Goal: Task Accomplishment & Management: Manage account settings

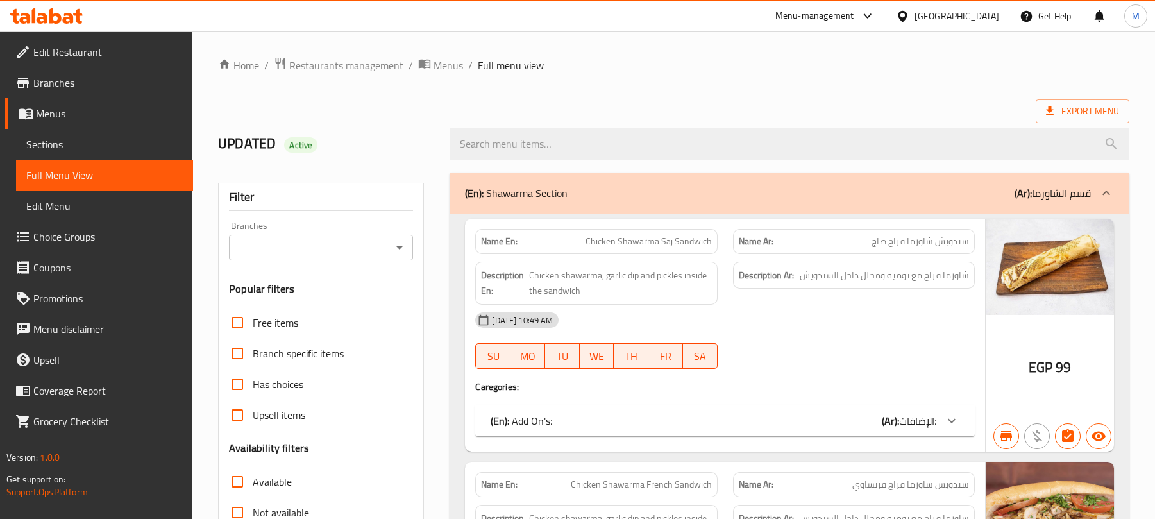
click at [65, 47] on span "Edit Restaurant" at bounding box center [107, 51] width 149 height 15
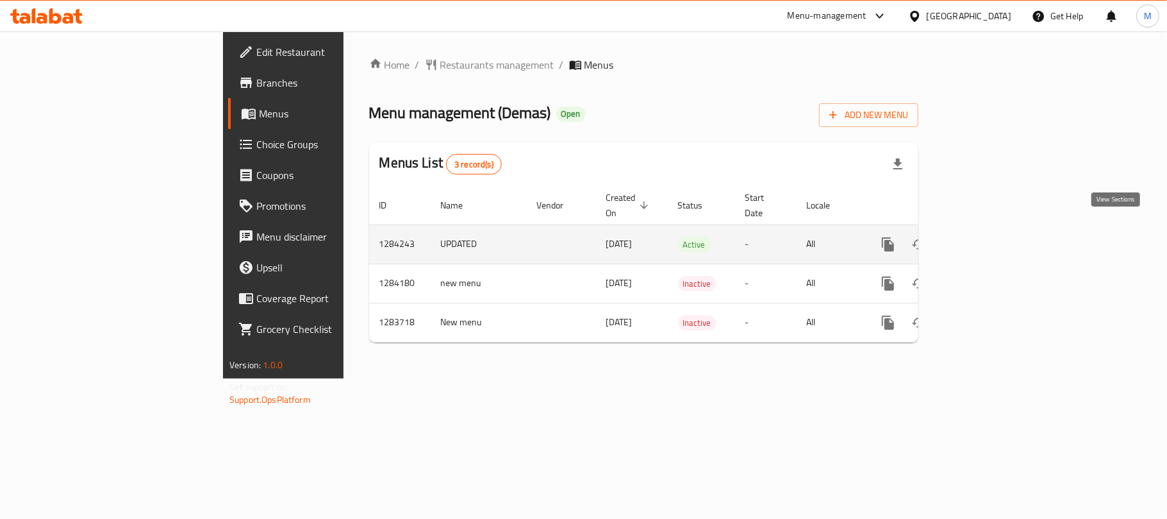
click at [996, 239] on link "enhanced table" at bounding box center [980, 244] width 31 height 31
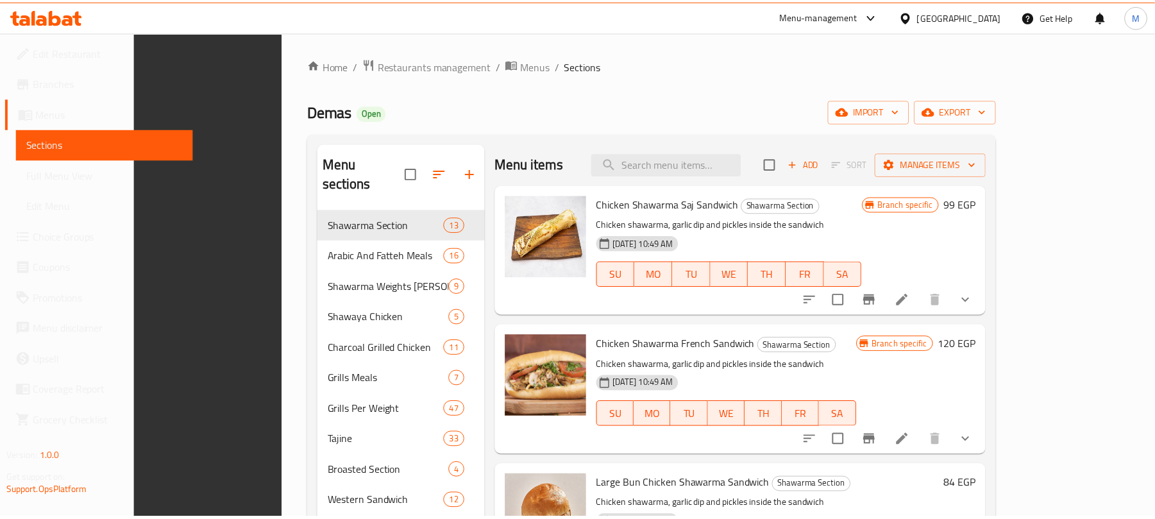
scroll to position [388, 0]
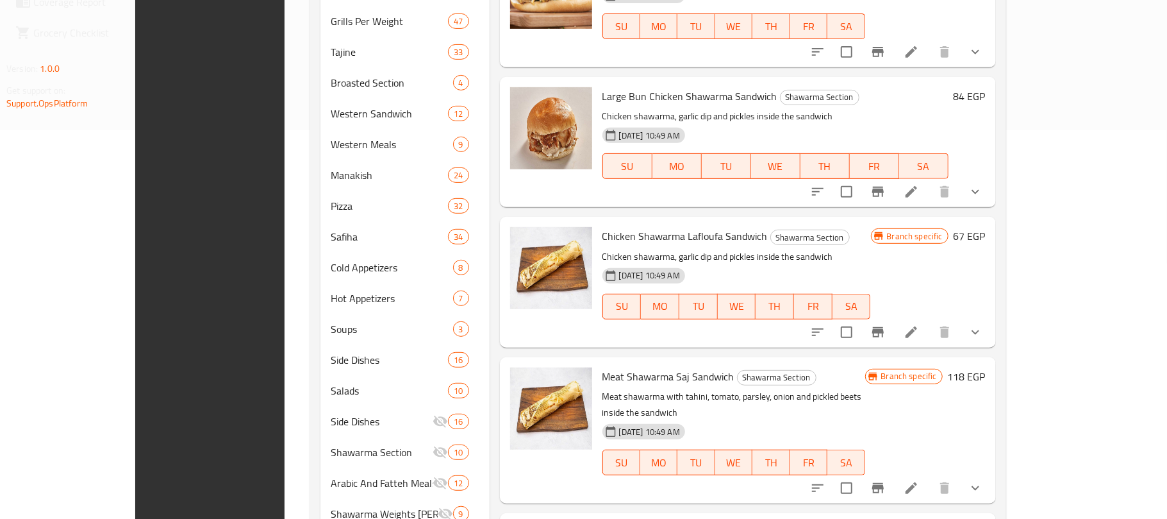
click at [619, 79] on div "Large Bun Chicken Shawarma Sandwich Shawarma Section Chicken shawarma, garlic d…" at bounding box center [748, 142] width 496 height 130
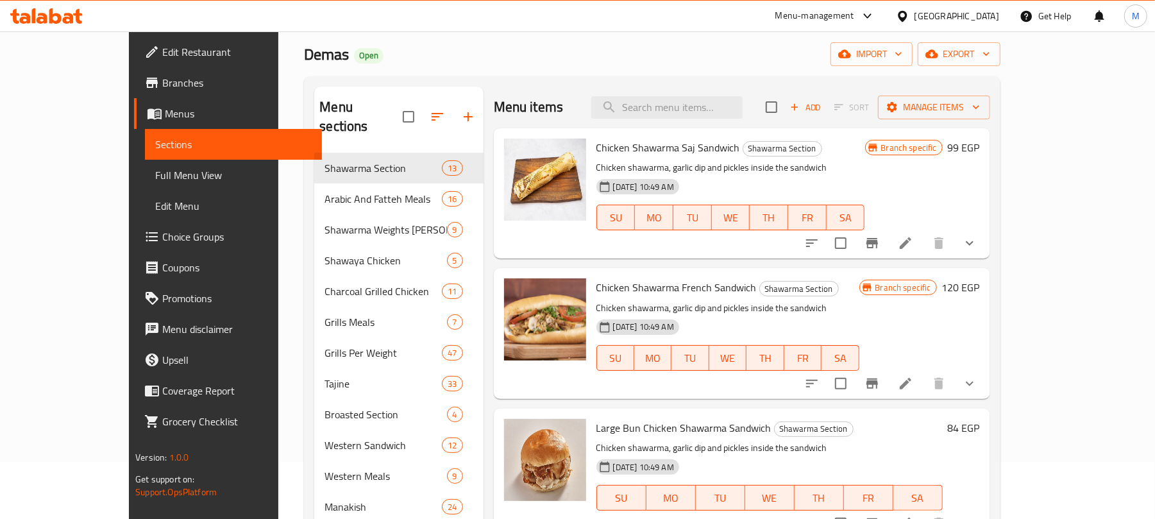
scroll to position [47, 0]
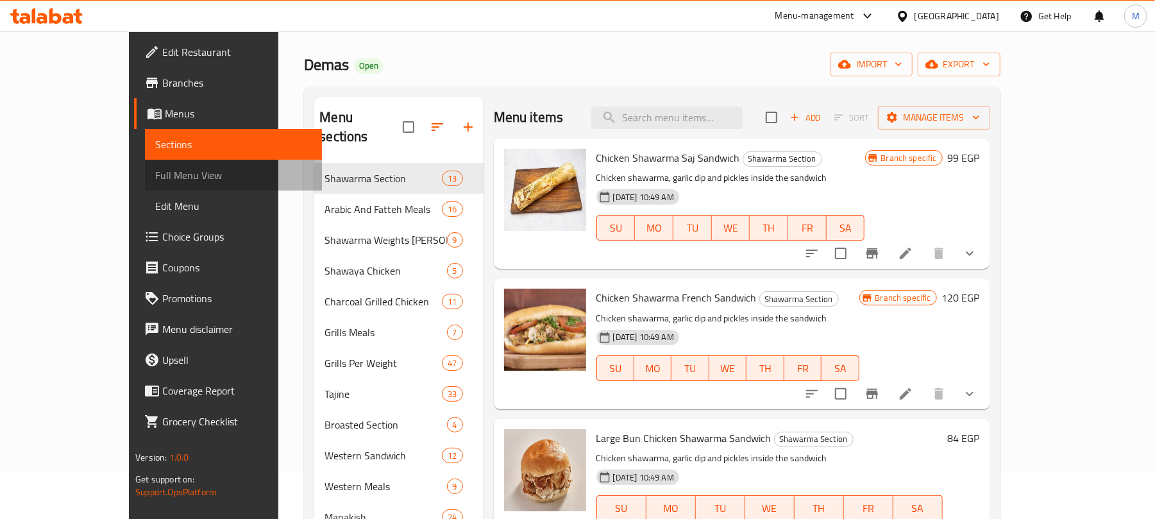
click at [155, 177] on span "Full Menu View" at bounding box center [233, 174] width 156 height 15
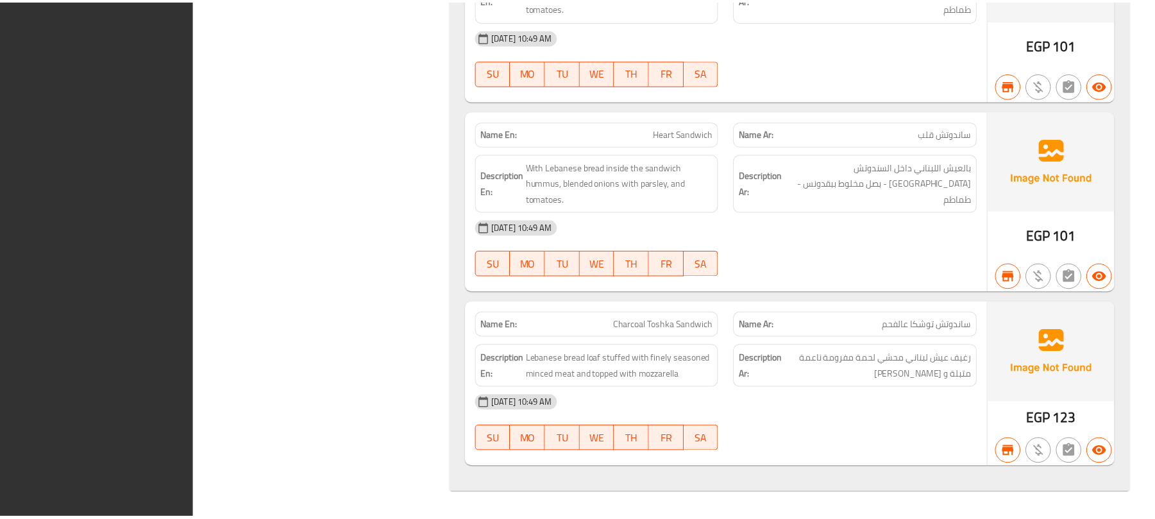
scroll to position [77362, 0]
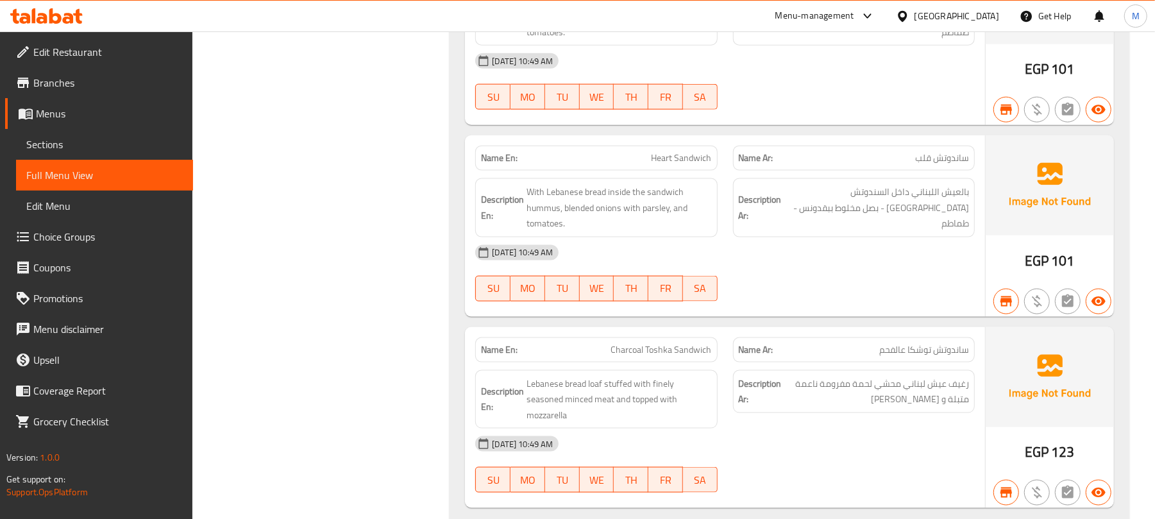
click at [54, 137] on span "Sections" at bounding box center [104, 144] width 156 height 15
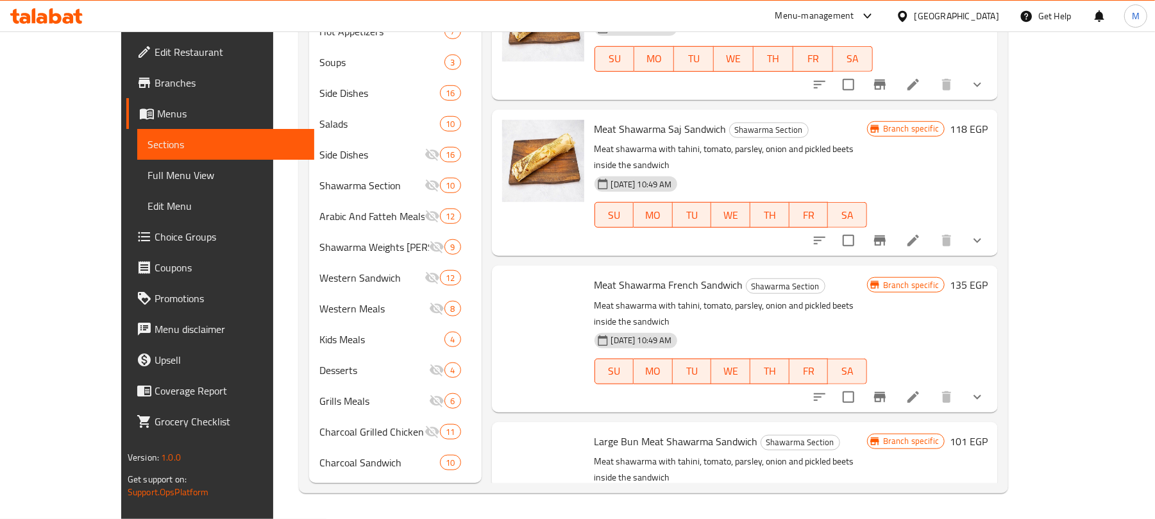
scroll to position [180, 0]
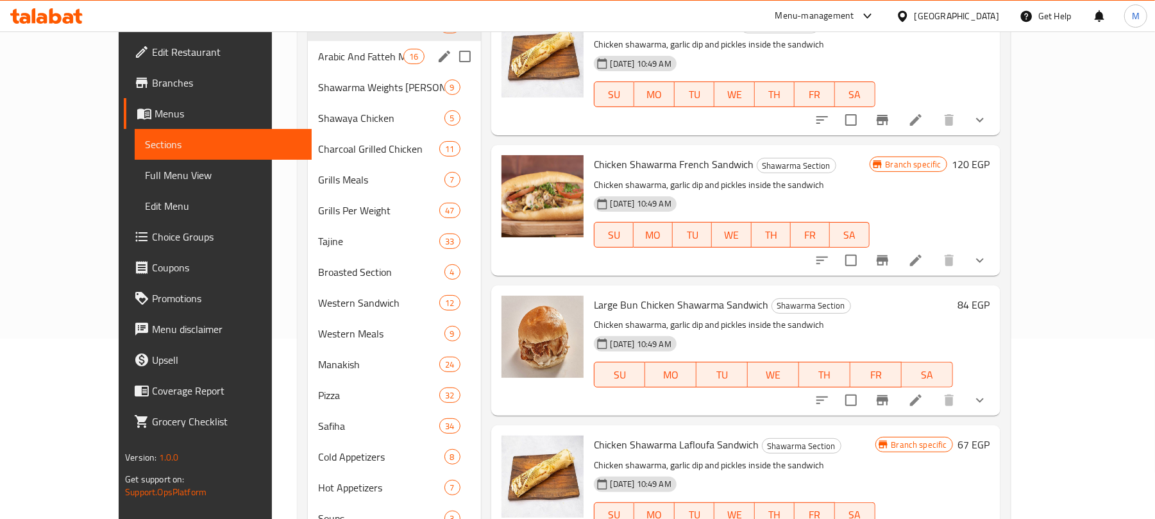
click at [308, 65] on div "Arabic And Fatteh Meals 16" at bounding box center [394, 56] width 173 height 31
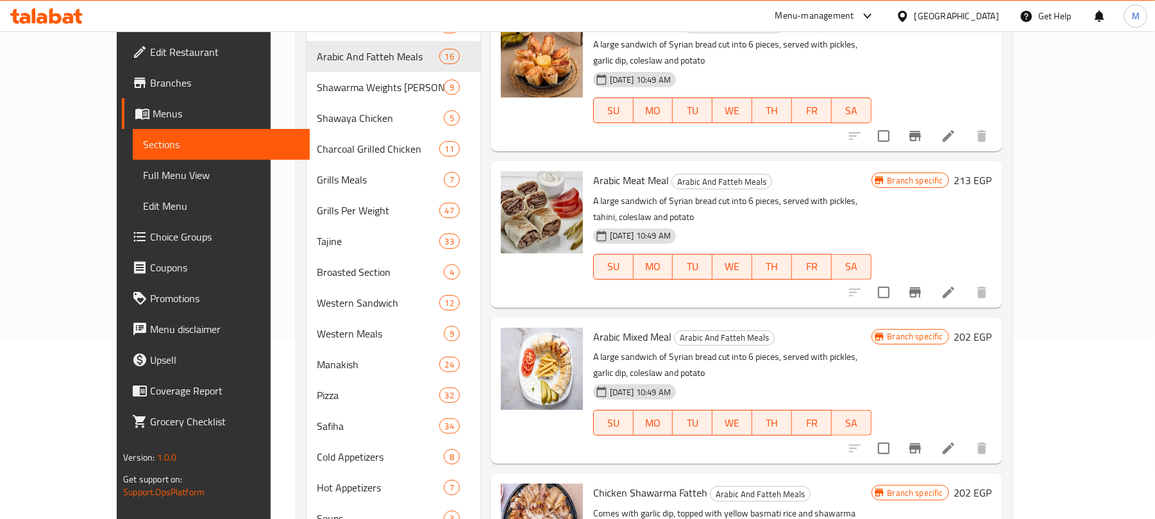
click at [1012, 489] on div "Menu sections Shawarma Section 13 Arabic And Fatteh Meals 16 Shawarma Weights P…" at bounding box center [654, 451] width 716 height 996
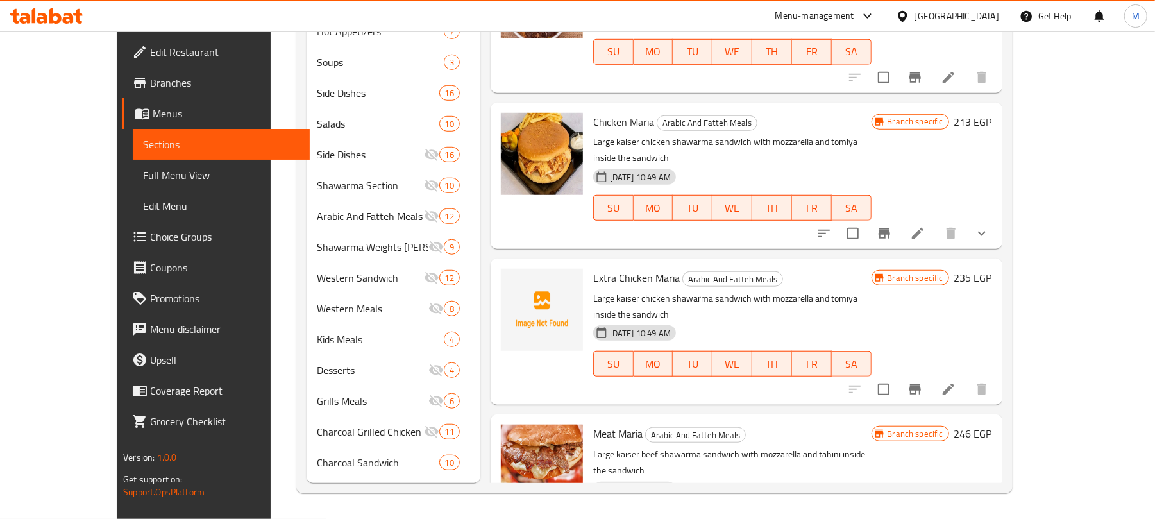
scroll to position [1233, 0]
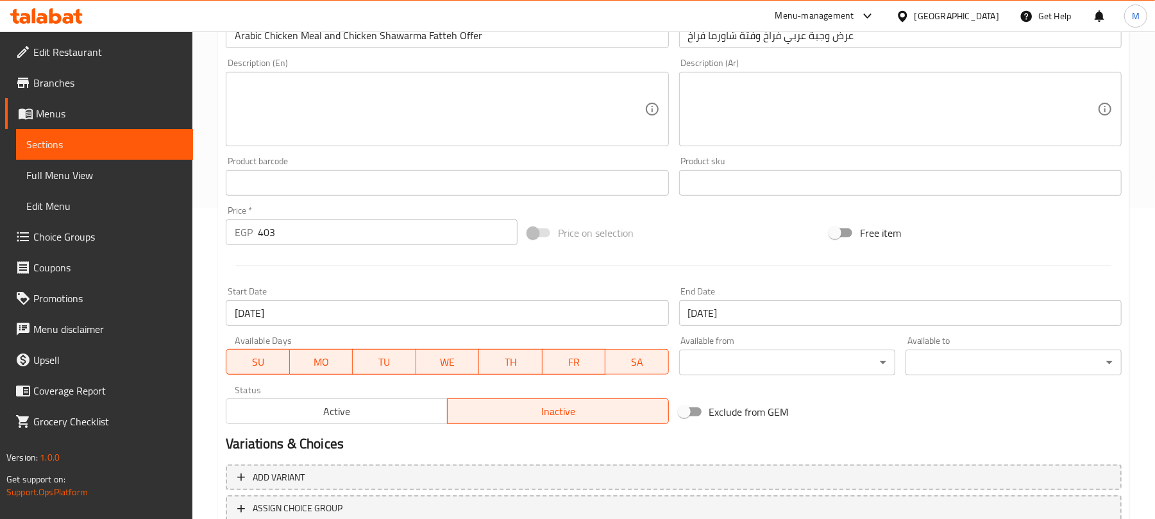
scroll to position [317, 0]
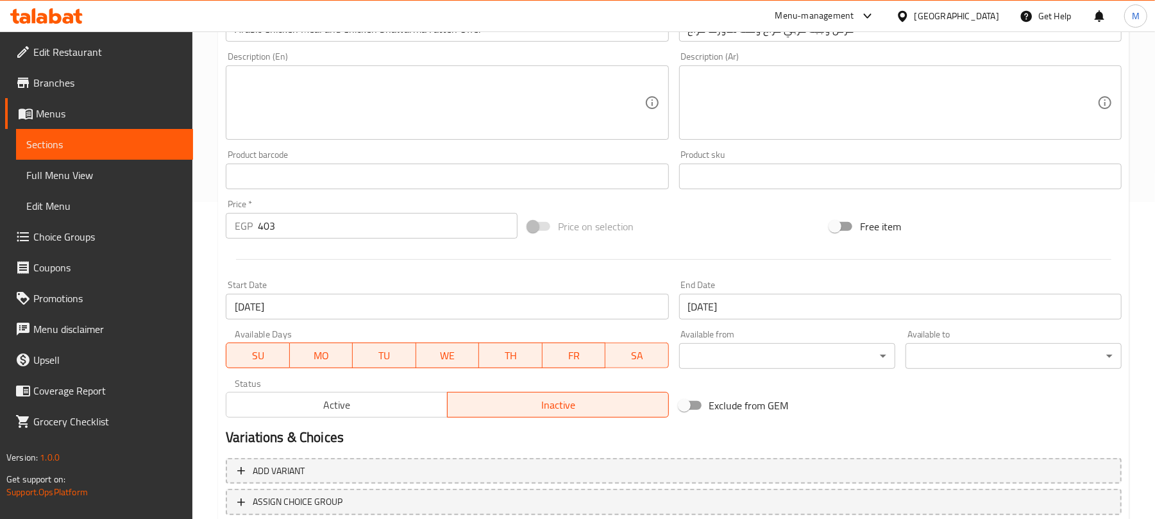
click at [395, 417] on button "Active" at bounding box center [337, 405] width 222 height 26
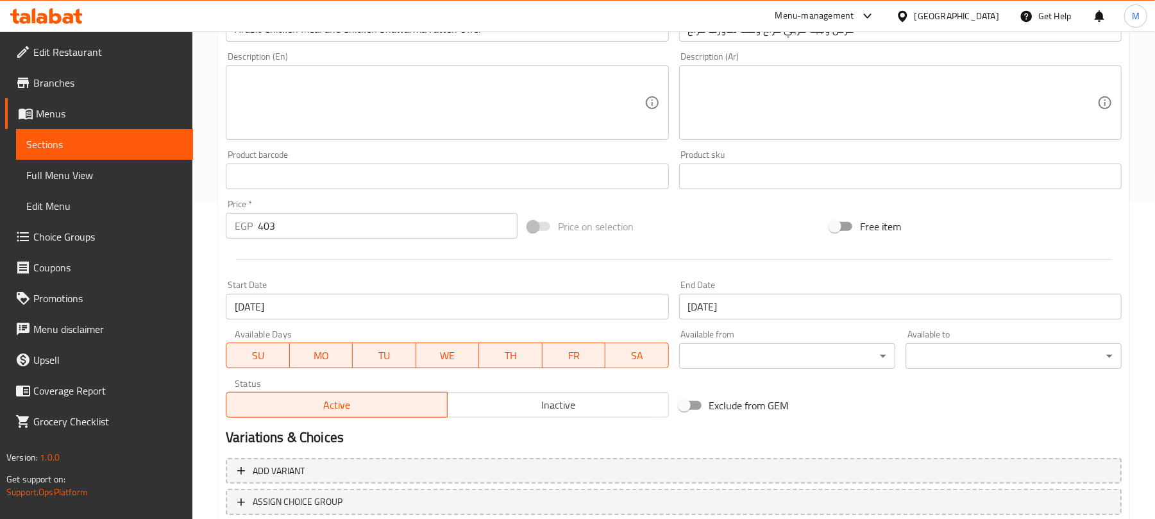
scroll to position [405, 0]
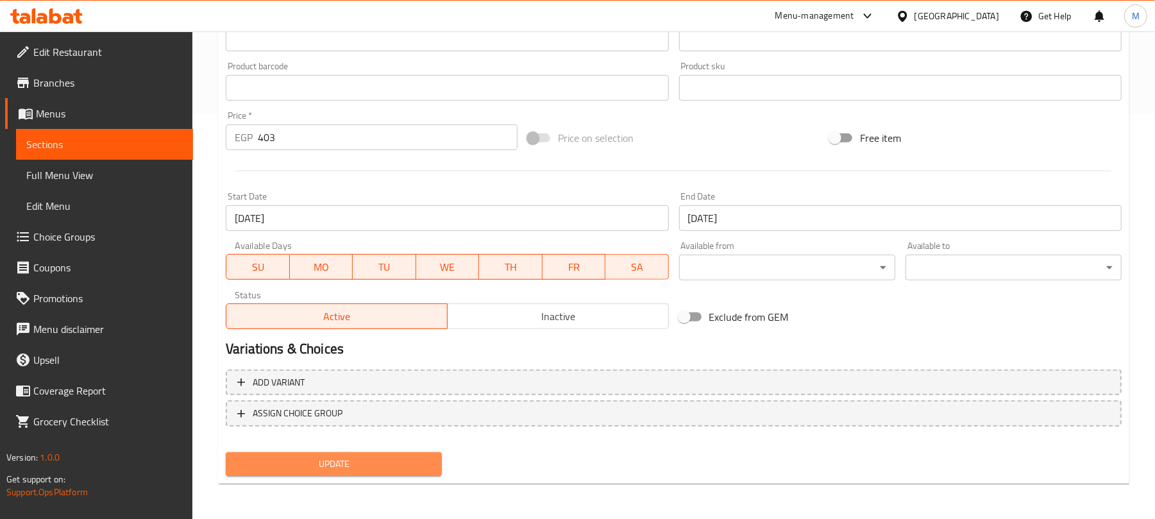
click at [421, 454] on button "Update" at bounding box center [334, 464] width 216 height 24
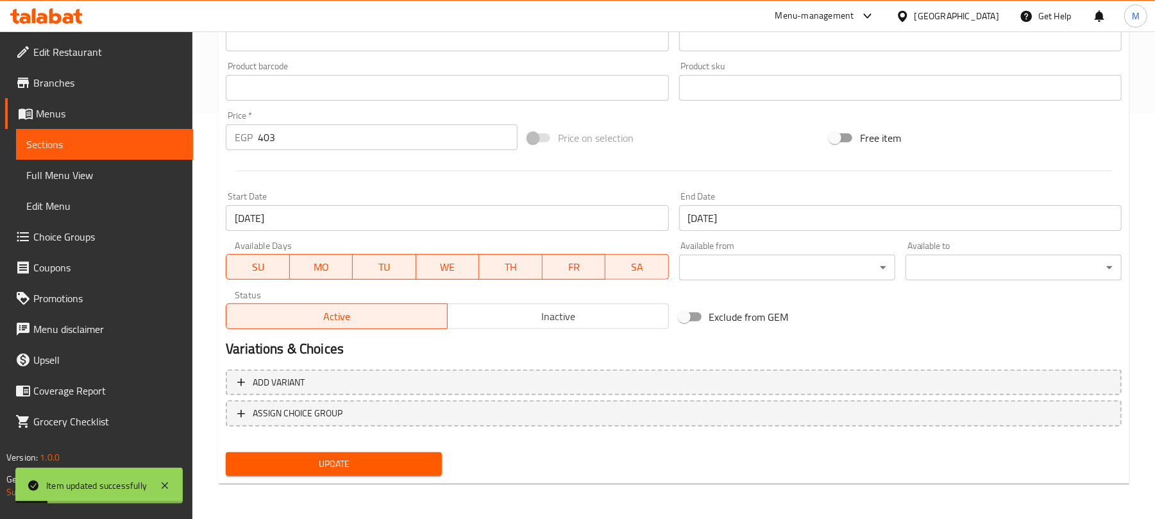
scroll to position [0, 0]
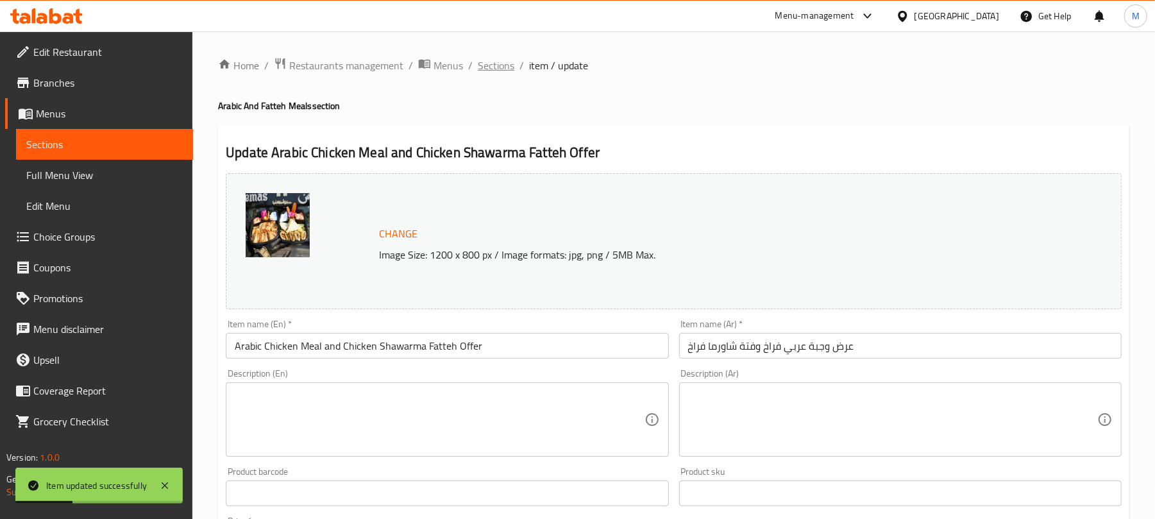
click at [500, 60] on span "Sections" at bounding box center [496, 65] width 37 height 15
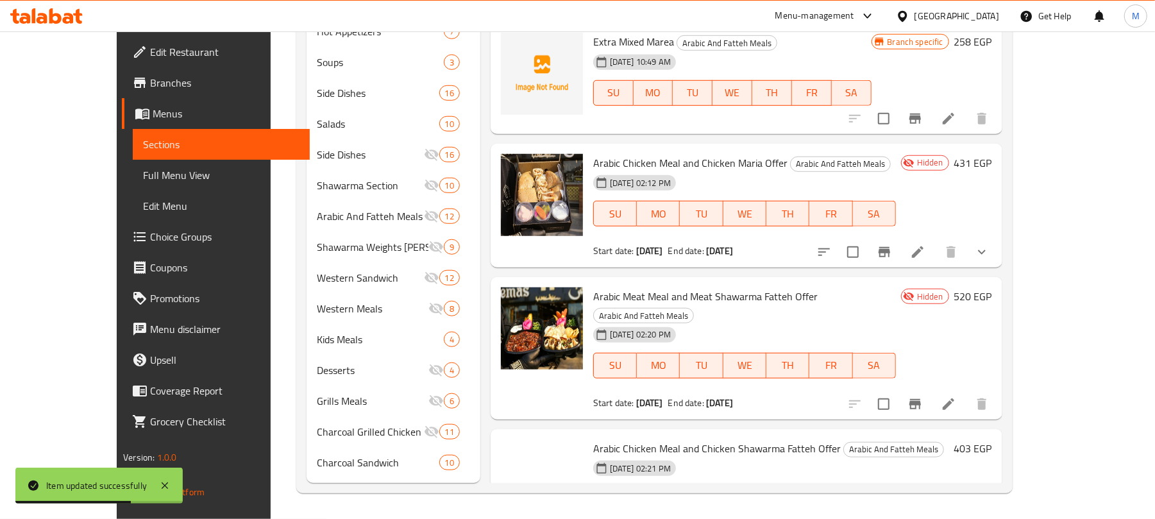
scroll to position [1233, 0]
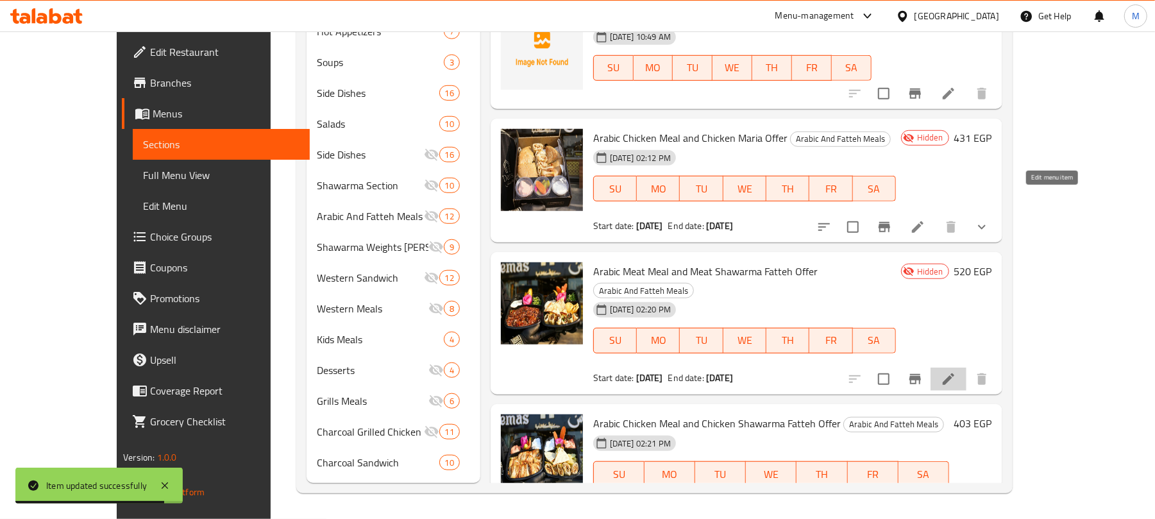
click at [954, 373] on icon at bounding box center [948, 379] width 12 height 12
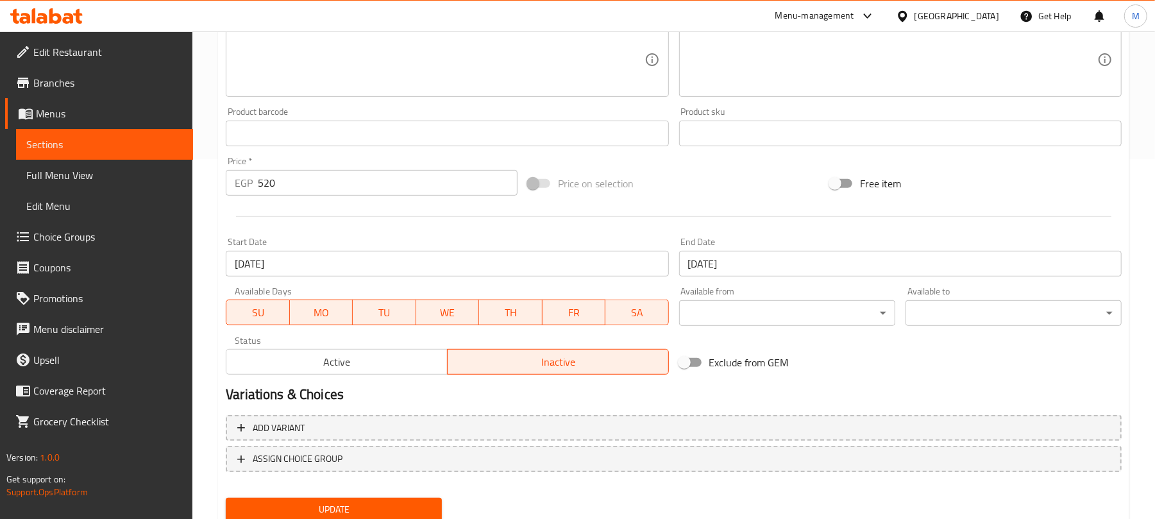
scroll to position [405, 0]
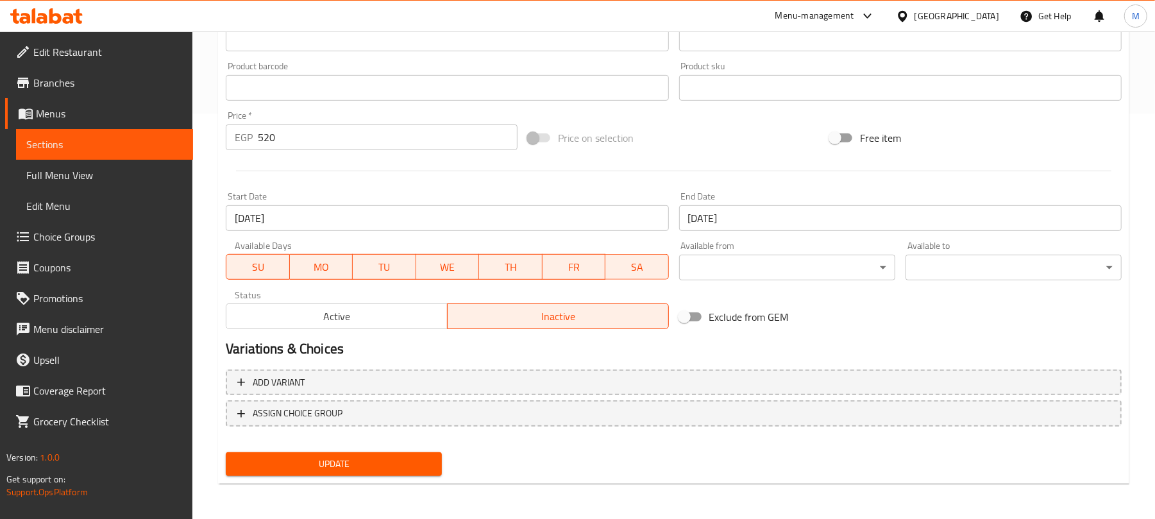
click at [388, 315] on span "Active" at bounding box center [336, 316] width 211 height 19
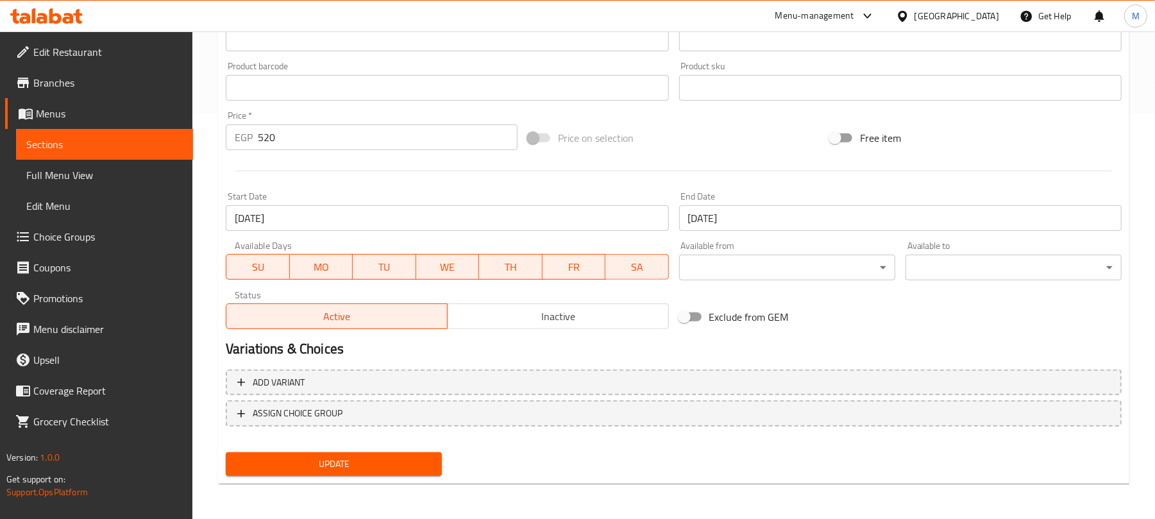
click at [372, 462] on span "Update" at bounding box center [334, 464] width 196 height 16
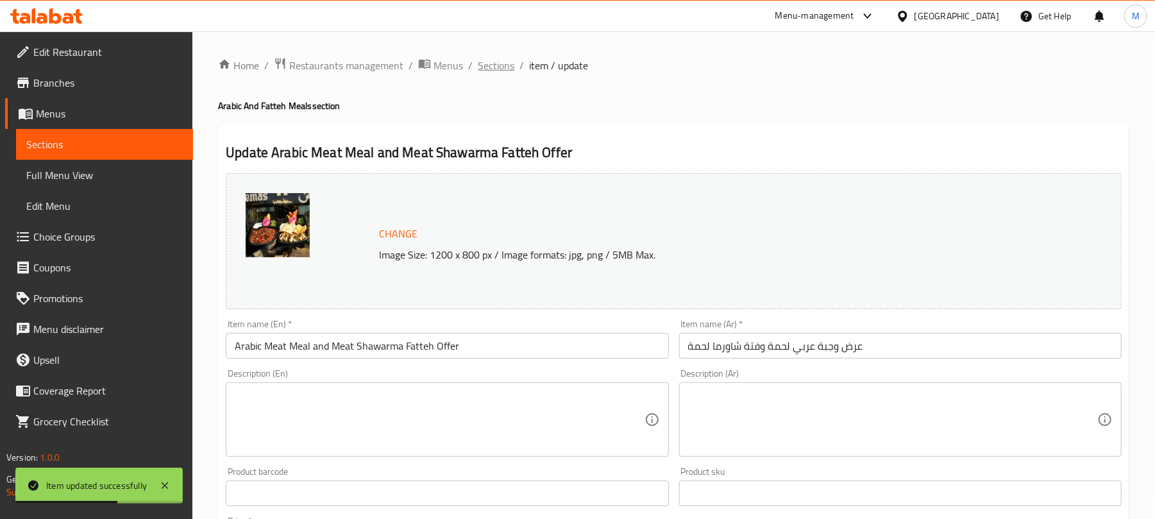
click at [508, 60] on span "Sections" at bounding box center [496, 65] width 37 height 15
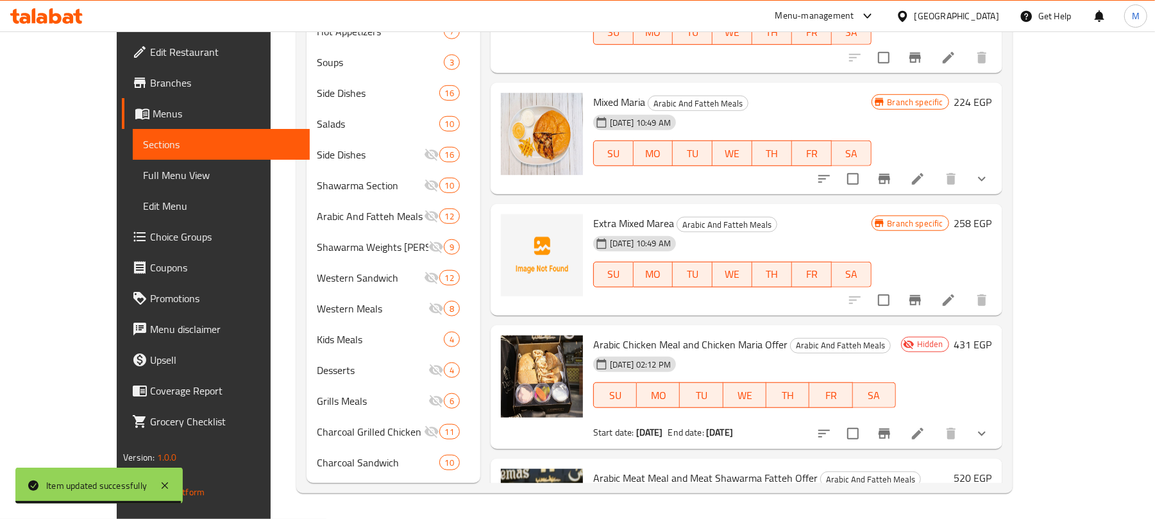
scroll to position [1233, 0]
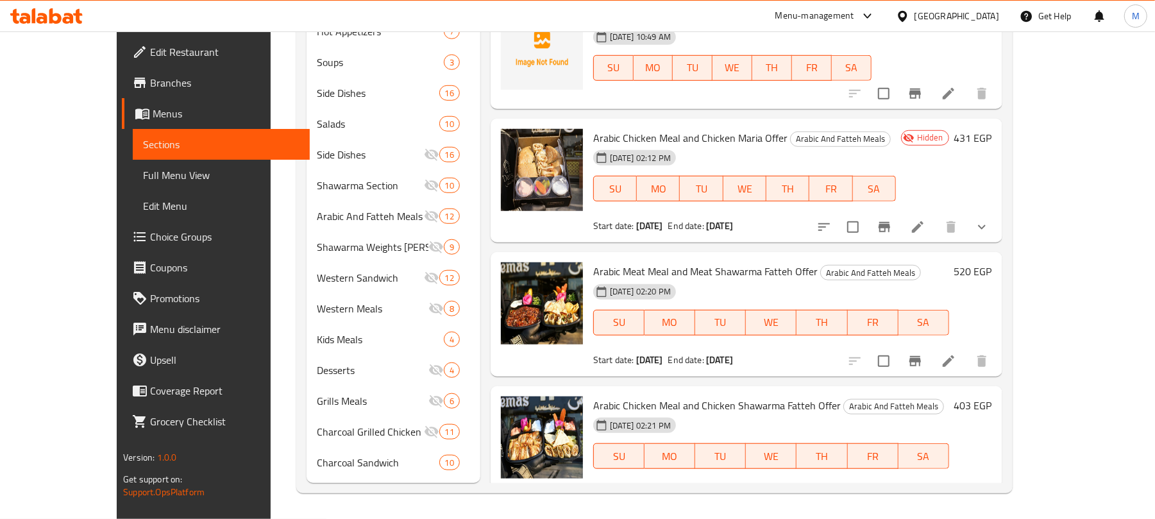
drag, startPoint x: 1103, startPoint y: 424, endPoint x: 1108, endPoint y: 419, distance: 6.8
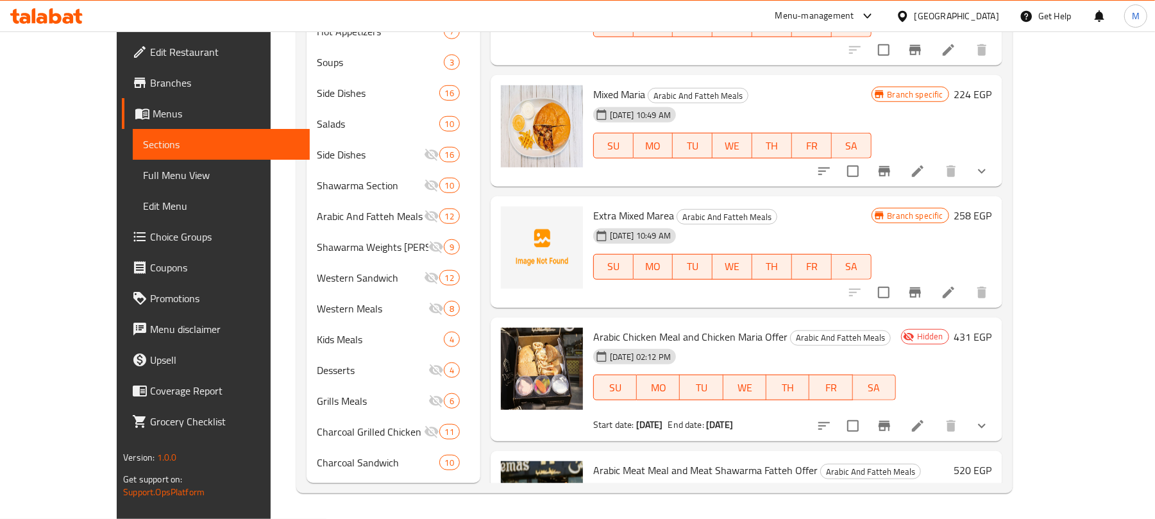
scroll to position [1037, 0]
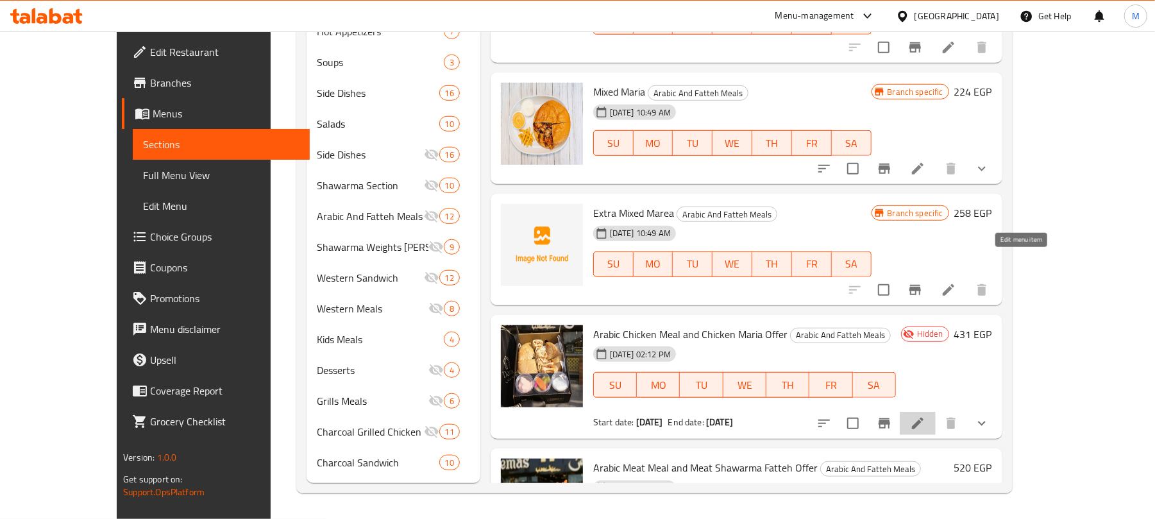
click at [925, 415] on icon at bounding box center [917, 422] width 15 height 15
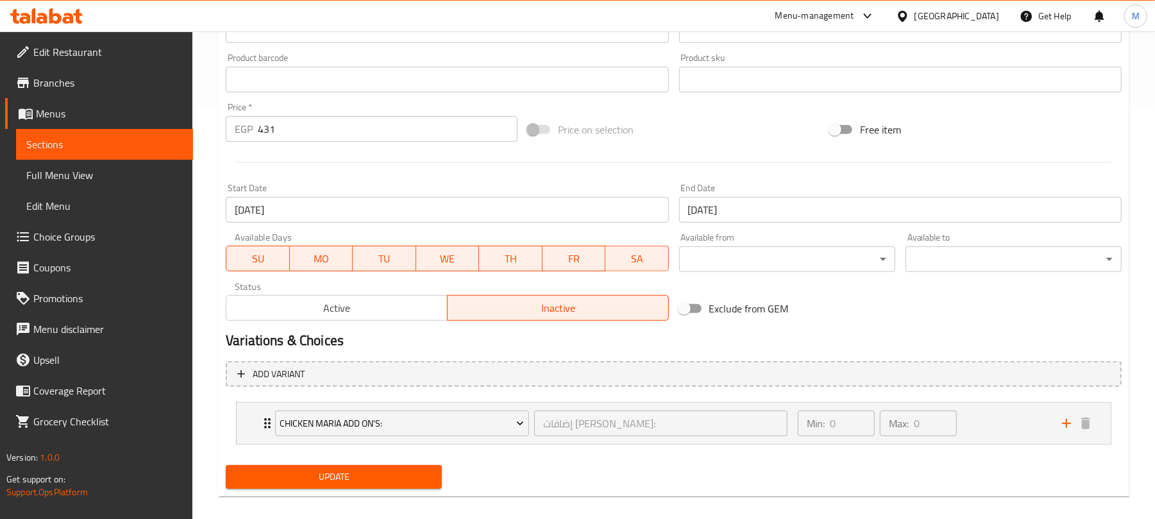
scroll to position [417, 0]
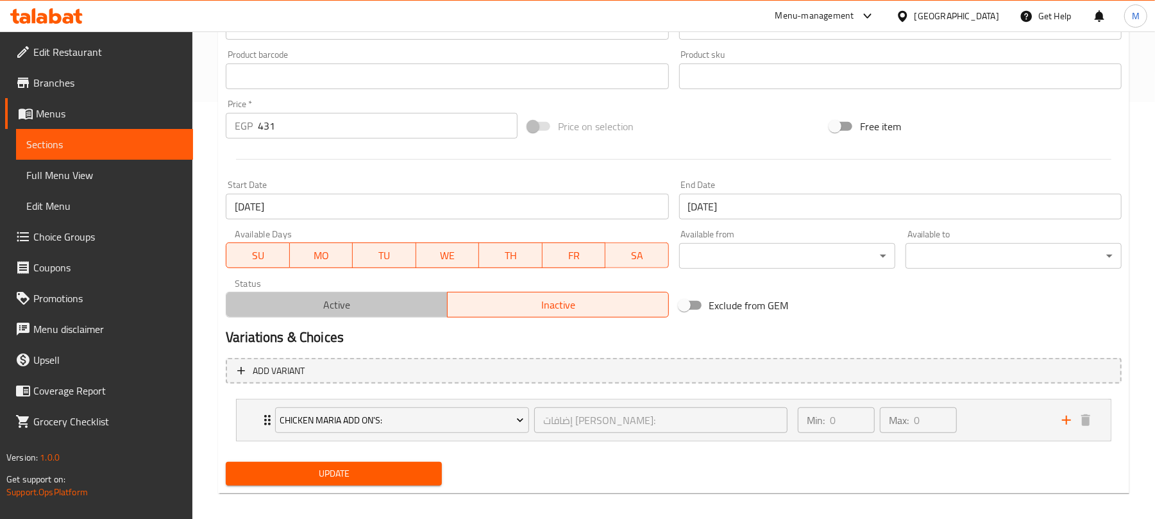
click at [383, 308] on span "Active" at bounding box center [336, 305] width 211 height 19
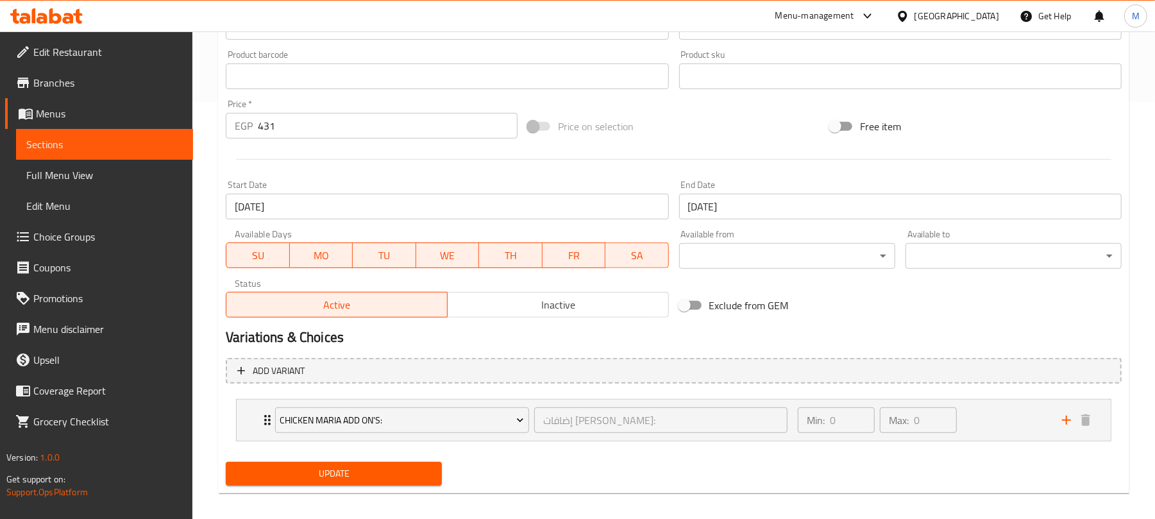
click at [394, 467] on span "Update" at bounding box center [334, 473] width 196 height 16
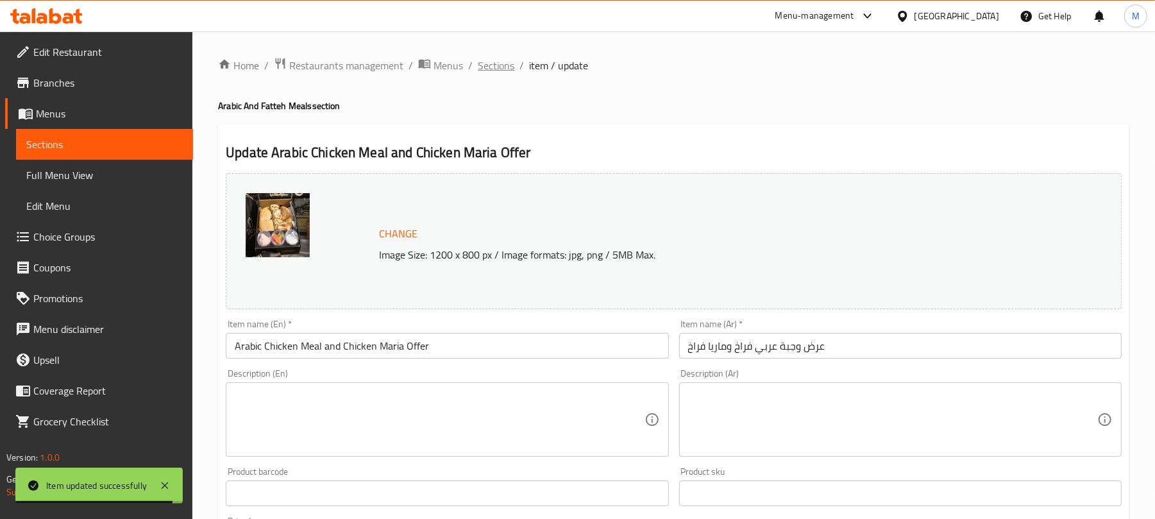
click at [510, 69] on span "Sections" at bounding box center [496, 65] width 37 height 15
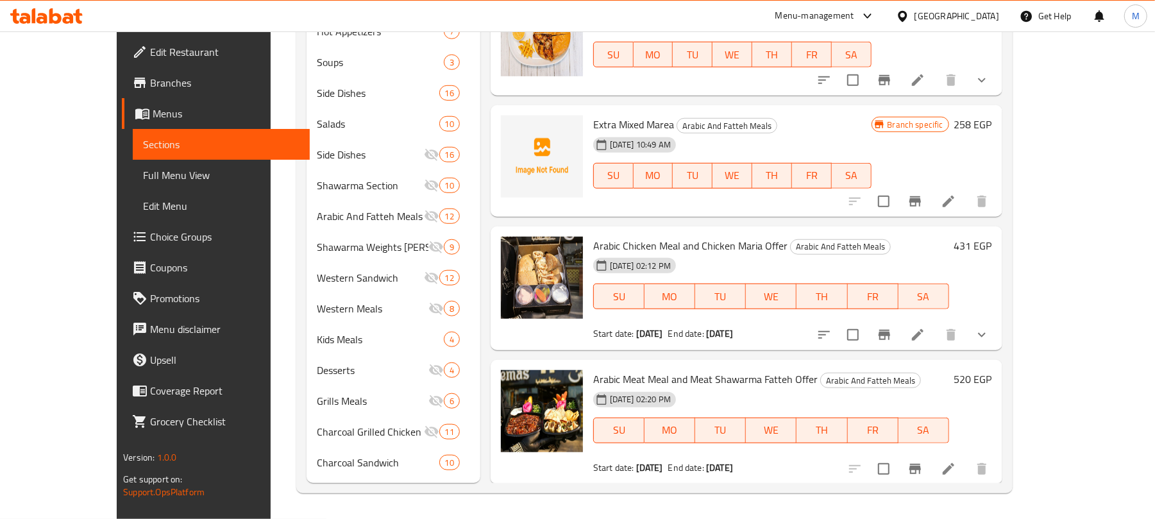
scroll to position [1123, 0]
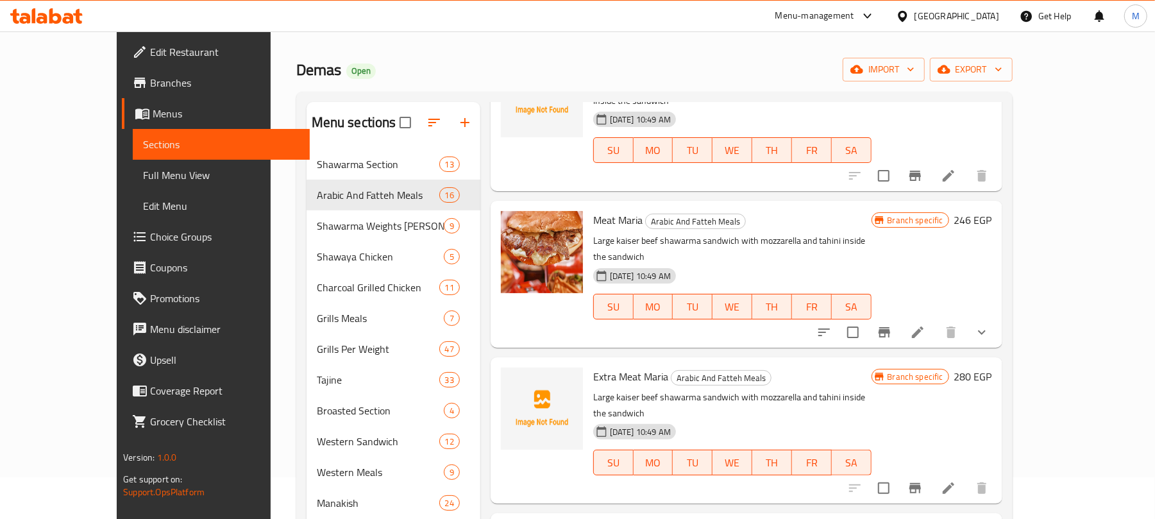
scroll to position [0, 0]
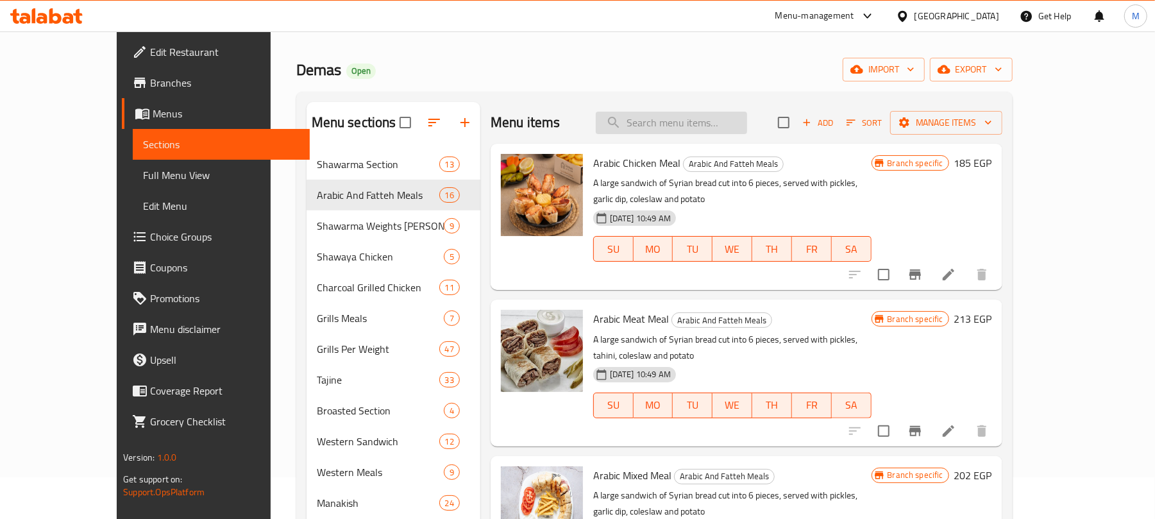
click at [659, 129] on input "search" at bounding box center [671, 123] width 151 height 22
paste input "نصف فرخة شواية مع أرز+ 2 قطعة كريسبي"
type input "نصف فرخة شواية مع أرز+ 2 قطعة كريسبي"
type input "أ"
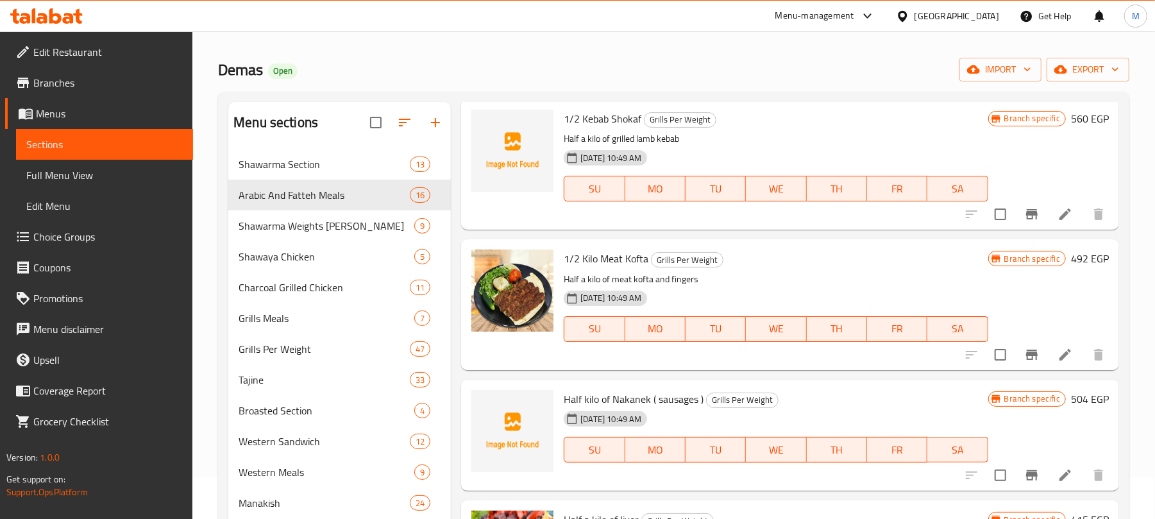
scroll to position [1516, 0]
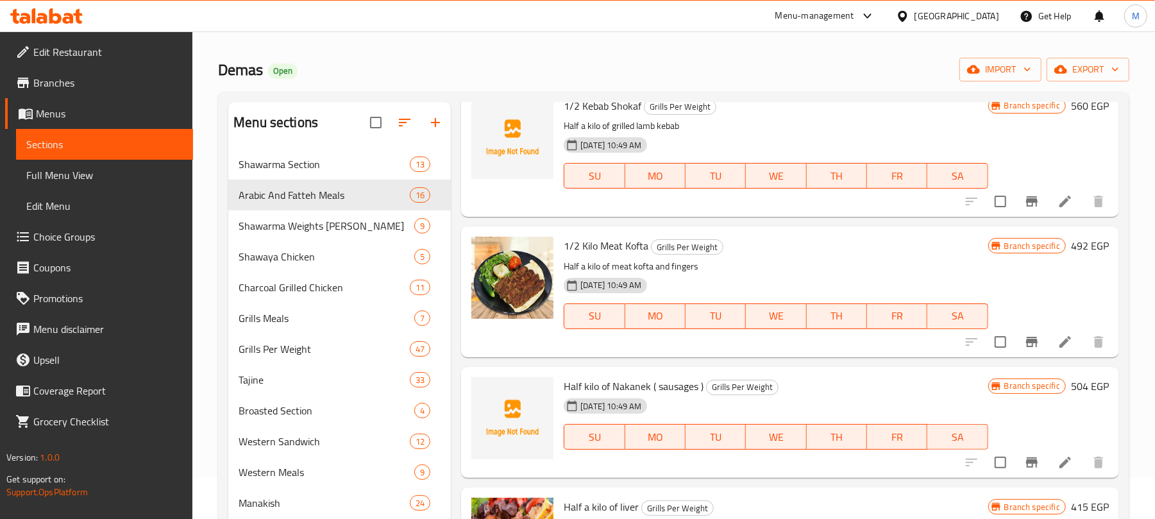
click at [1103, 342] on div "1/2 Kilo Meat Kofta Grills Per Weight Half a kilo of meat kofta and fingers 20-…" at bounding box center [790, 291] width 658 height 130
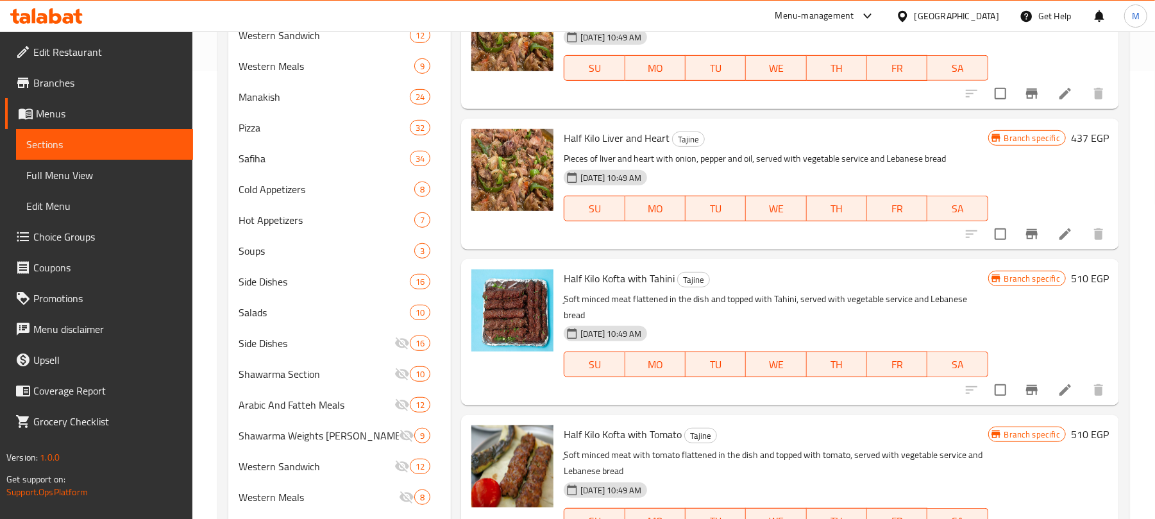
scroll to position [3952, 0]
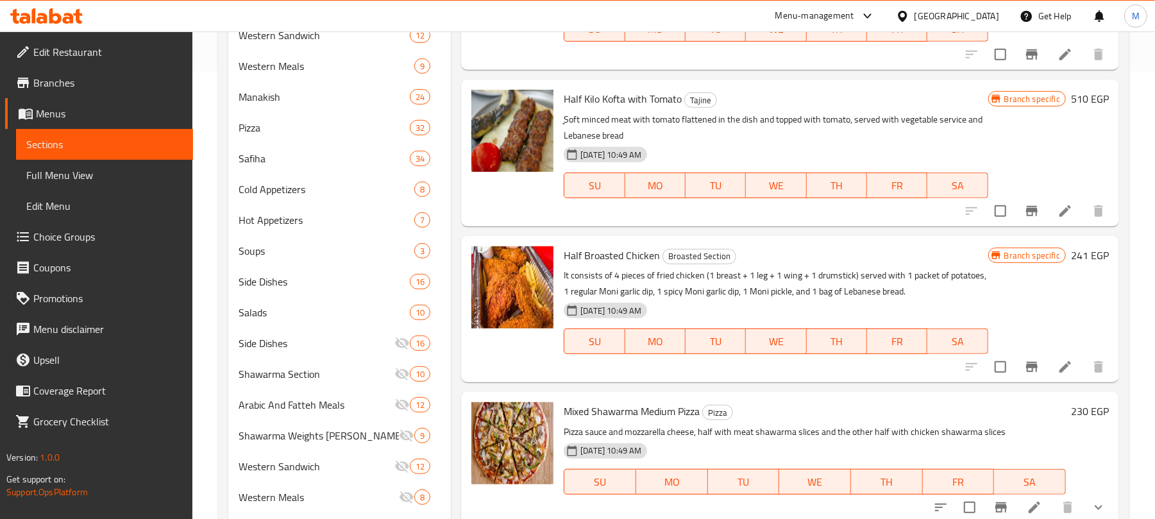
drag, startPoint x: 1149, startPoint y: 345, endPoint x: 1131, endPoint y: 360, distance: 24.1
click at [1131, 360] on div "Home / Restaurants management / Menus / Sections Demas Open import export Menu …" at bounding box center [673, 145] width 962 height 1123
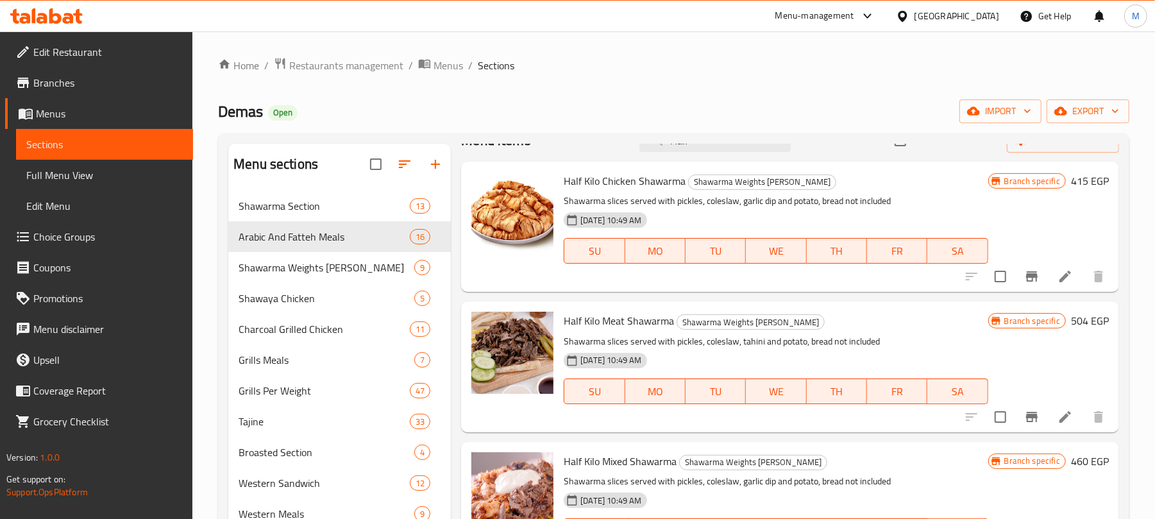
scroll to position [1, 0]
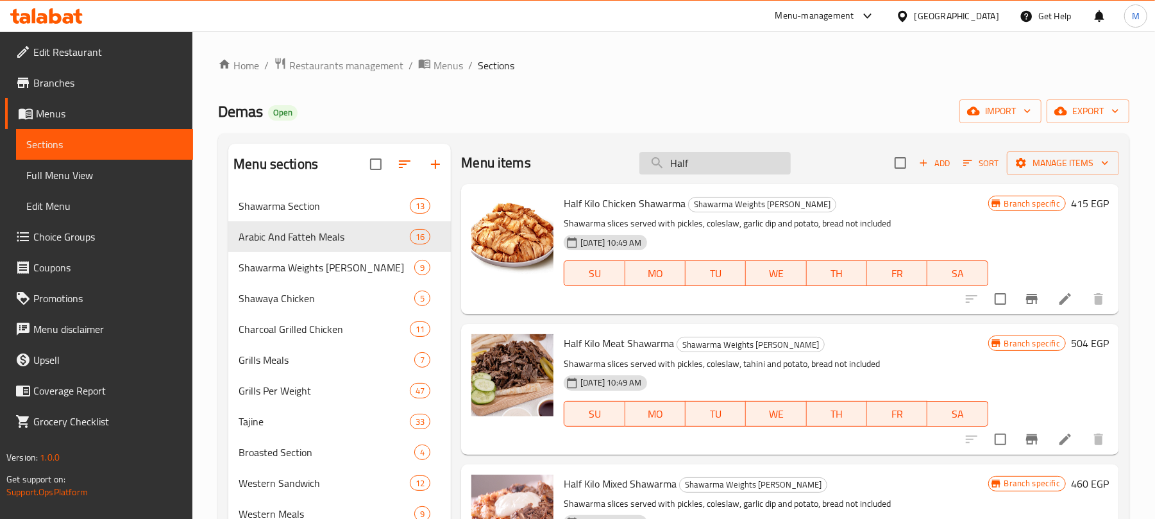
click at [690, 163] on input "Half" at bounding box center [714, 163] width 151 height 22
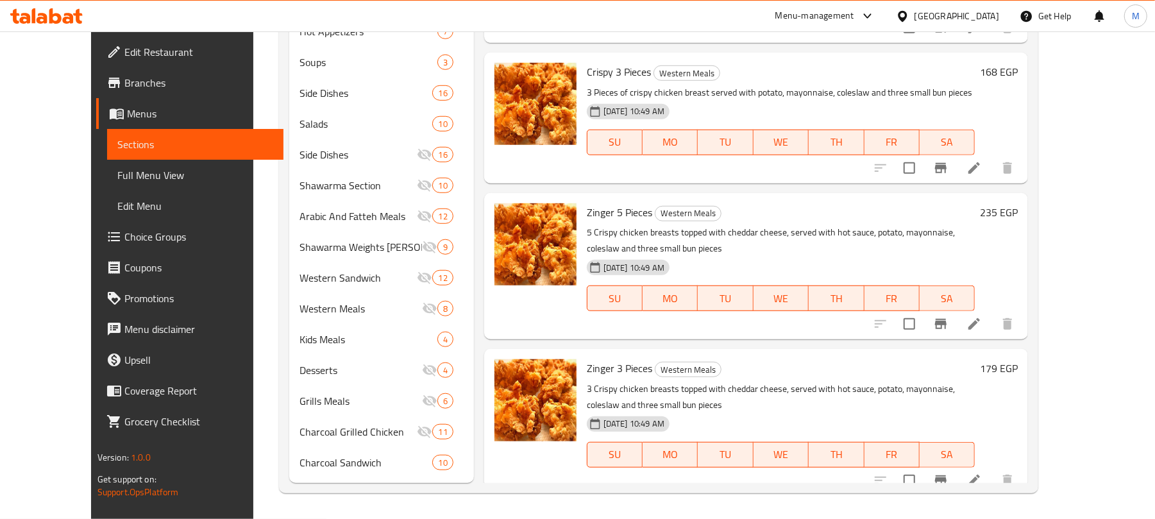
scroll to position [935, 0]
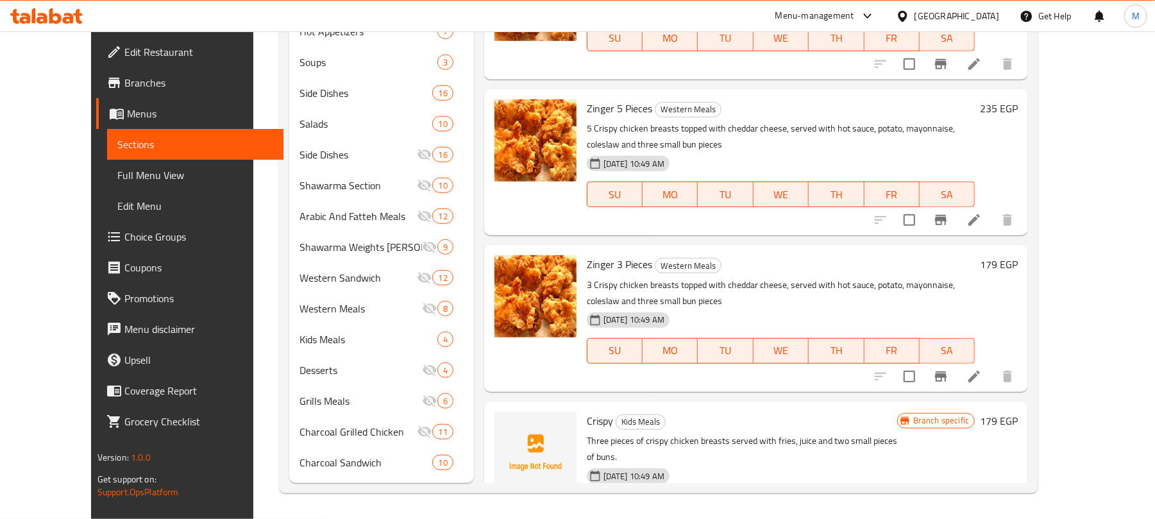
type input "crispy"
drag, startPoint x: 1127, startPoint y: 423, endPoint x: 1167, endPoint y: 405, distance: 43.6
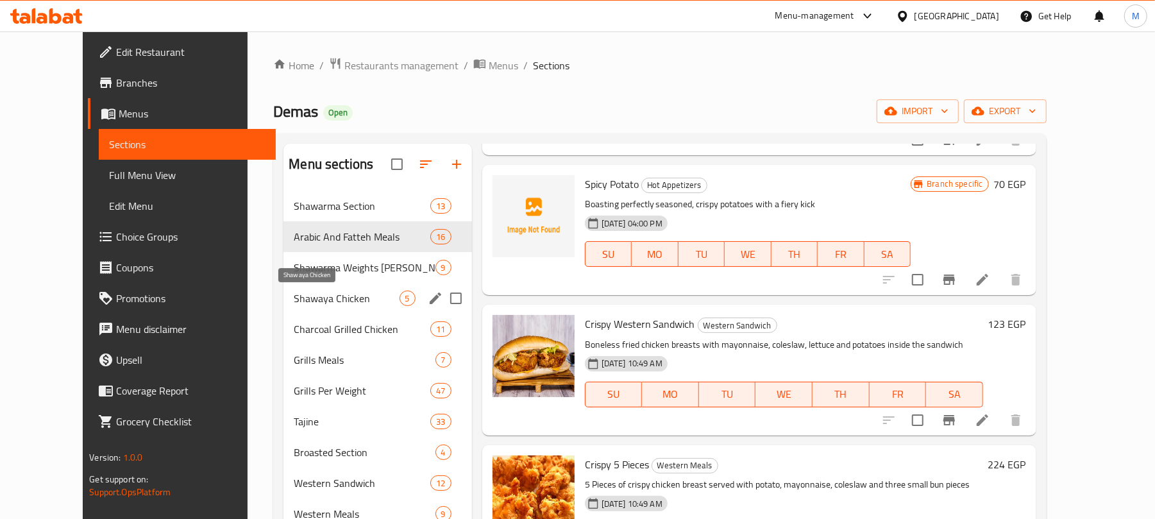
click at [294, 292] on span "Shawaya Chicken" at bounding box center [346, 297] width 105 height 15
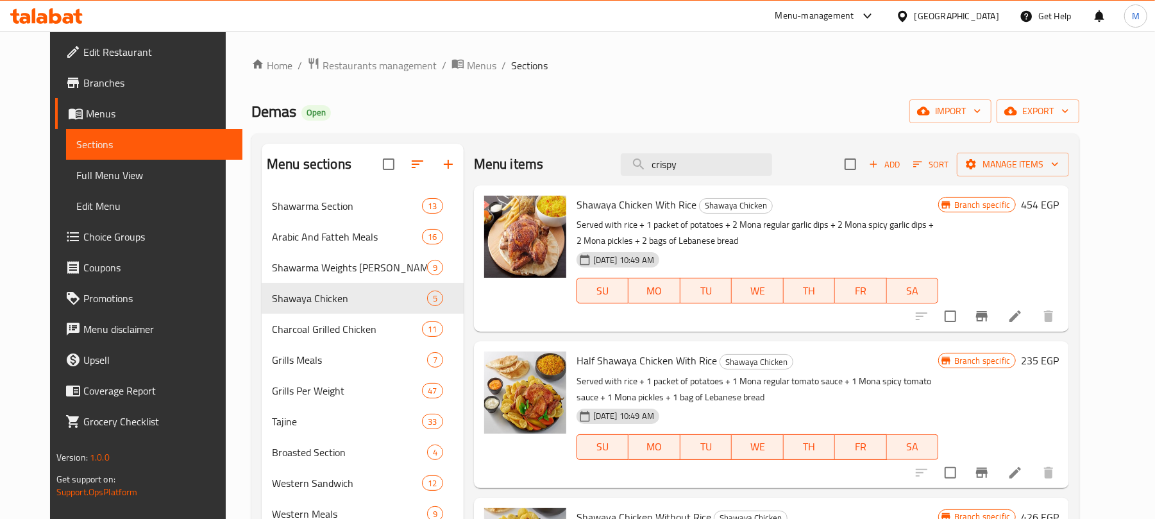
scroll to position [637, 0]
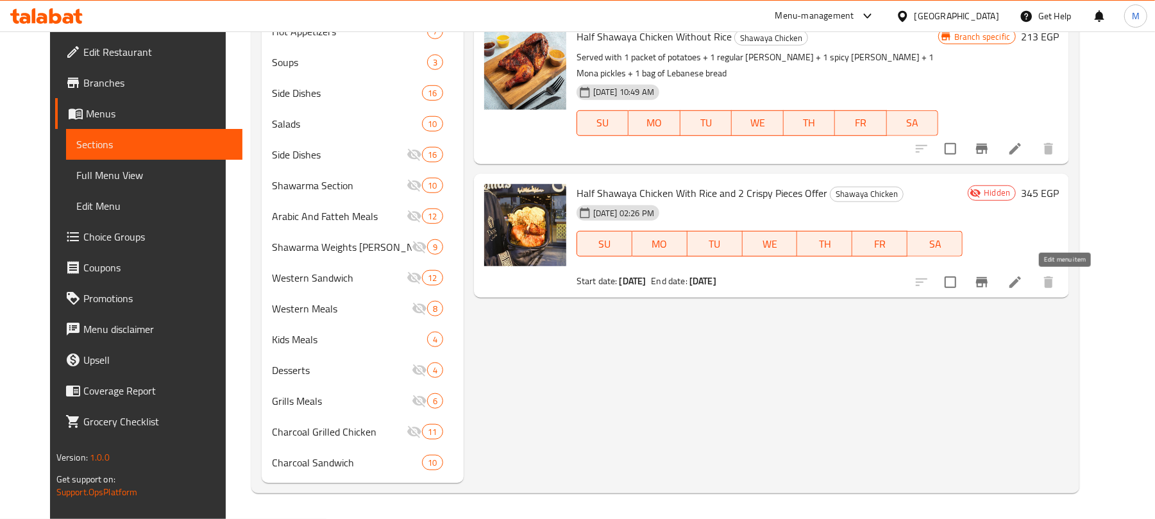
click at [1021, 285] on icon at bounding box center [1015, 282] width 12 height 12
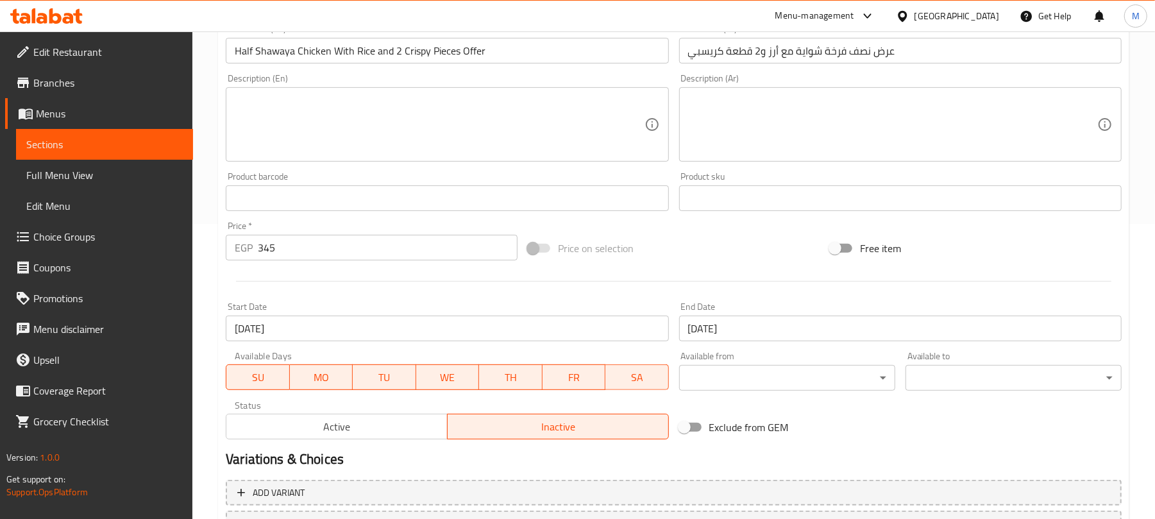
scroll to position [376, 0]
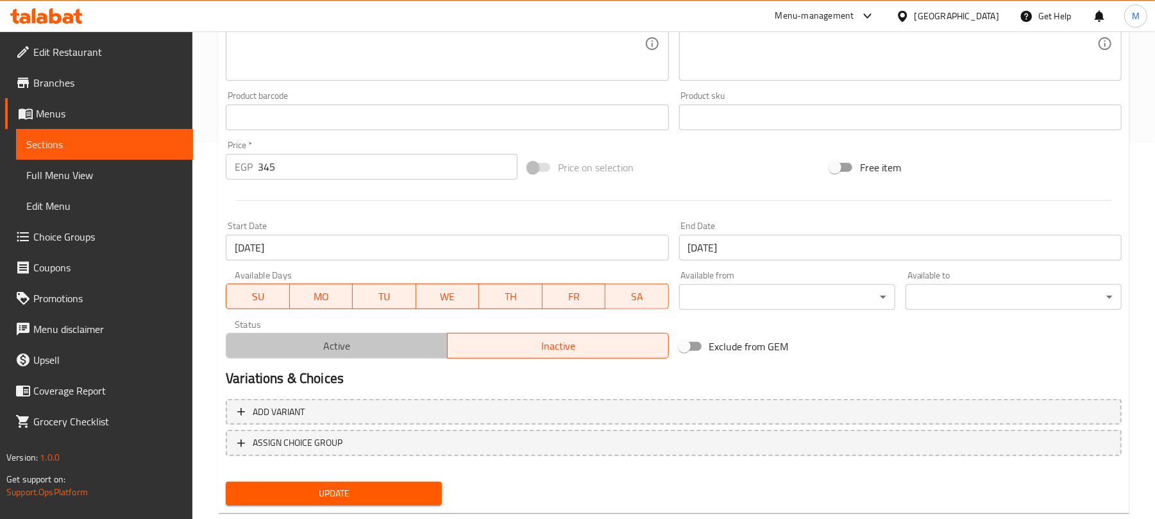
click at [321, 342] on span "Active" at bounding box center [336, 346] width 211 height 19
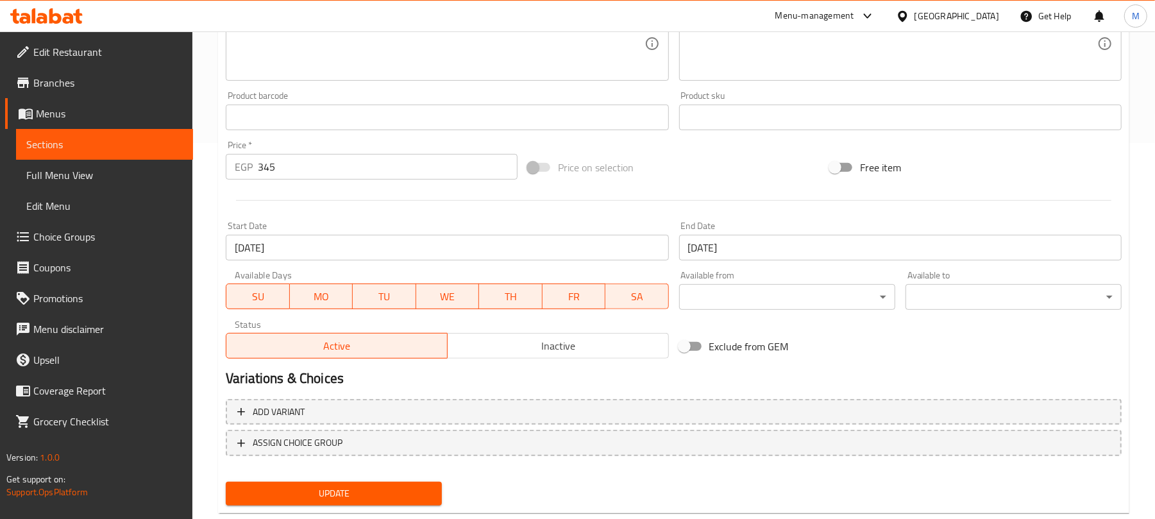
click at [300, 485] on span "Update" at bounding box center [334, 493] width 196 height 16
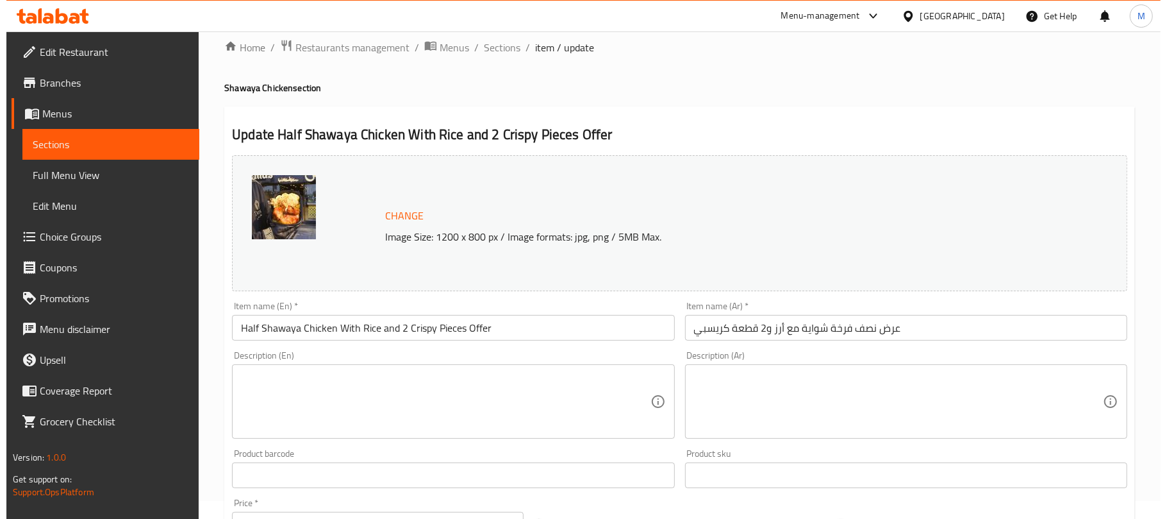
scroll to position [0, 0]
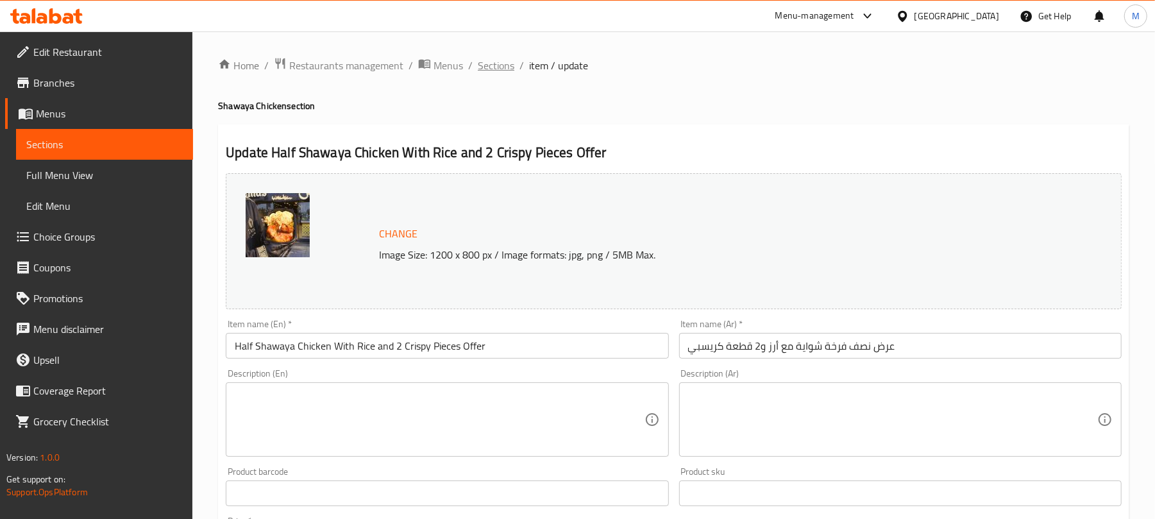
click at [478, 64] on span "Sections" at bounding box center [496, 65] width 37 height 15
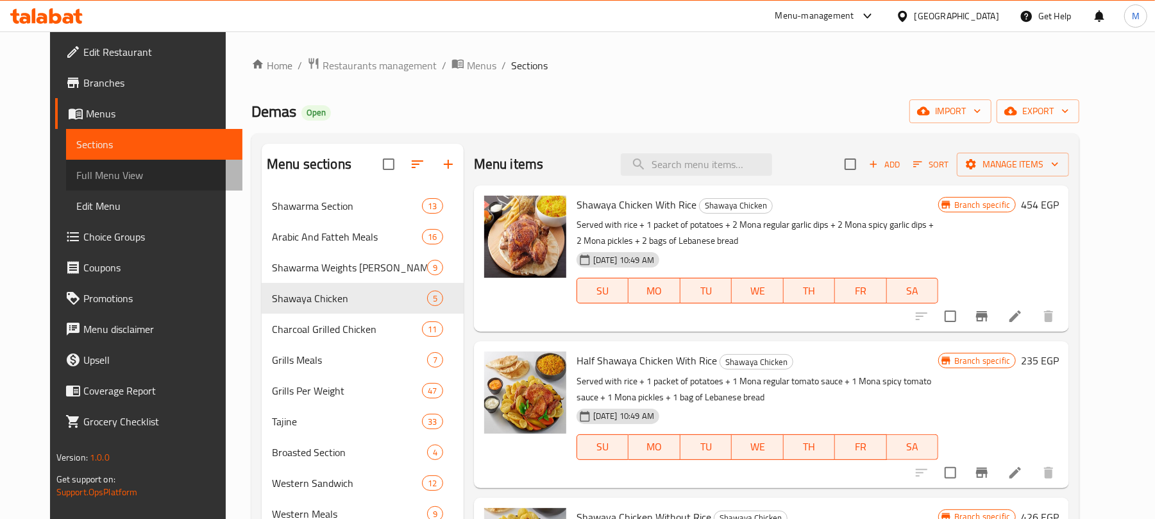
click at [80, 185] on link "Full Menu View" at bounding box center [154, 175] width 177 height 31
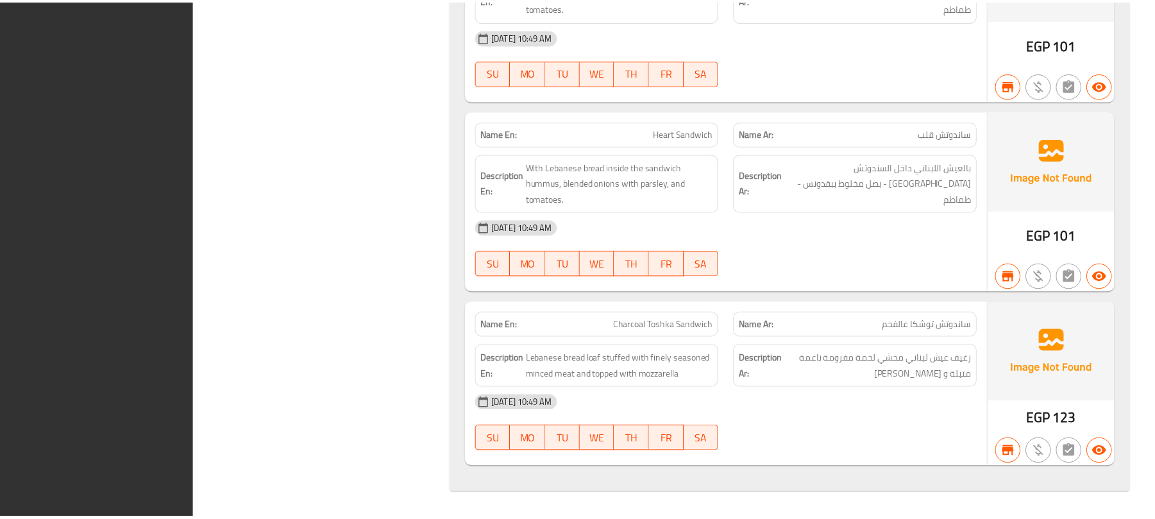
scroll to position [77362, 0]
